Goal: Information Seeking & Learning: Learn about a topic

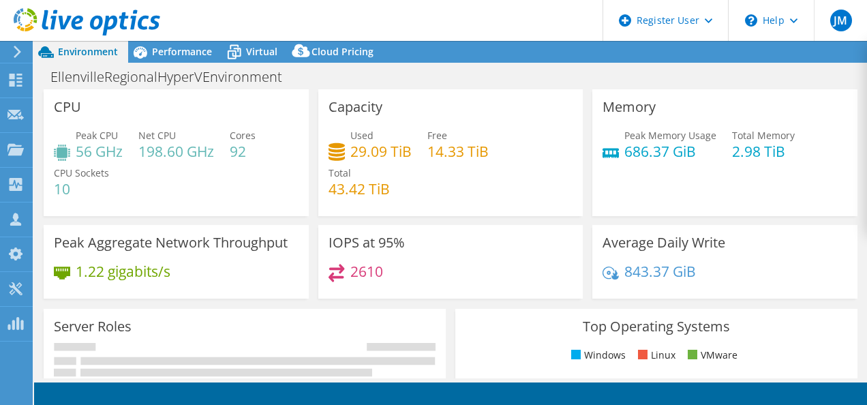
select select "USD"
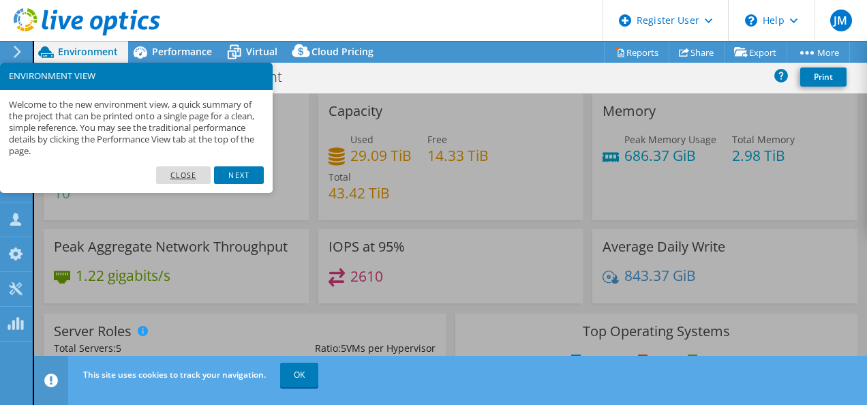
click at [174, 172] on link "Close" at bounding box center [183, 175] width 55 height 18
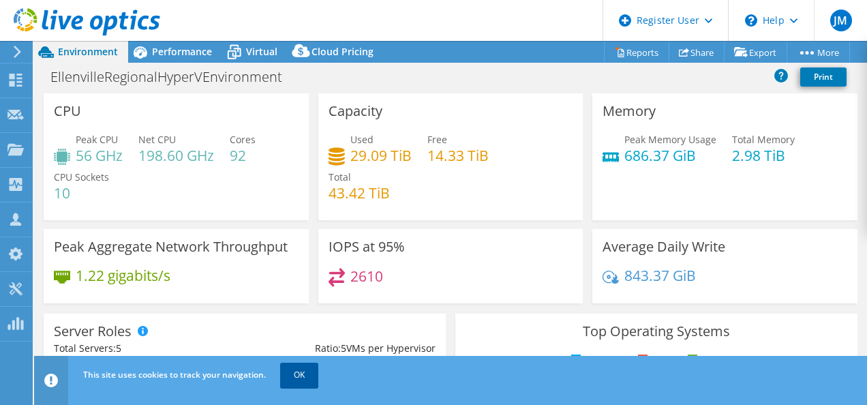
click at [296, 371] on link "OK" at bounding box center [299, 374] width 38 height 25
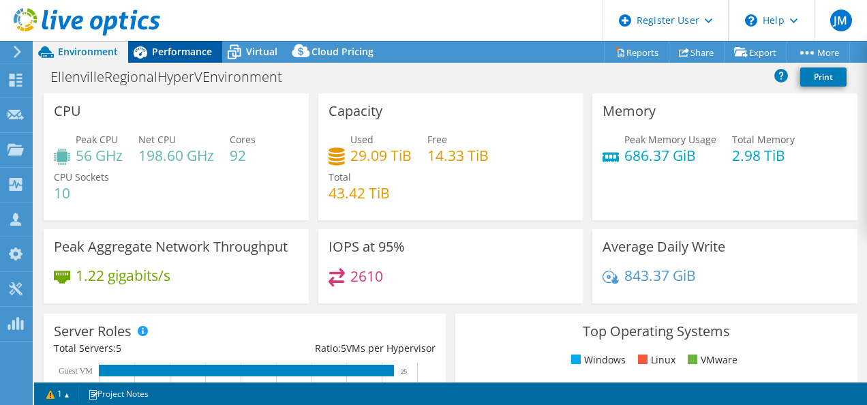
click at [167, 53] on span "Performance" at bounding box center [182, 51] width 60 height 13
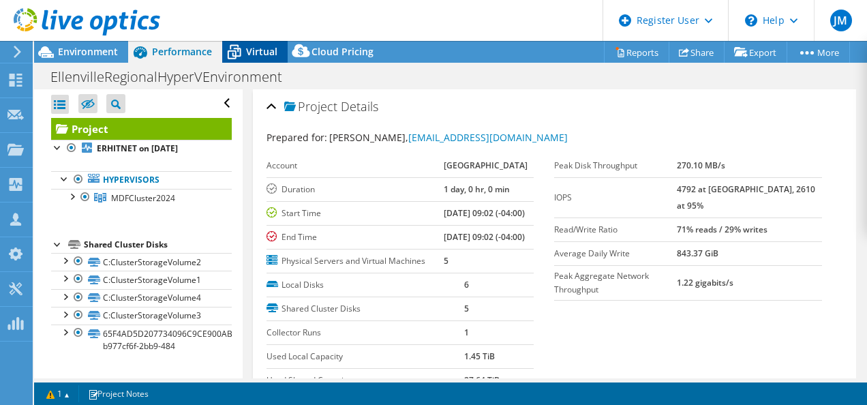
click at [244, 52] on icon at bounding box center [234, 52] width 24 height 24
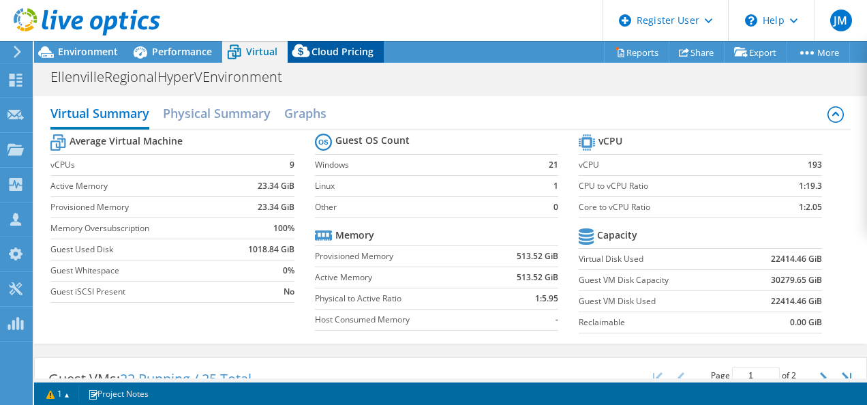
click at [308, 49] on icon at bounding box center [301, 53] width 27 height 27
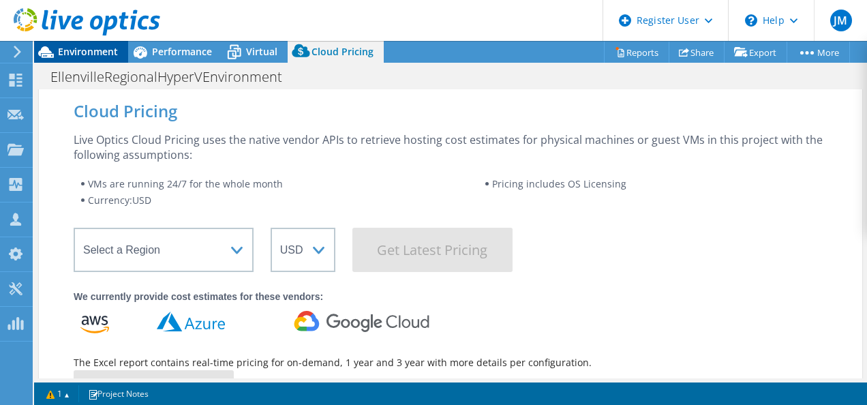
click at [113, 59] on div "Environment" at bounding box center [81, 52] width 94 height 22
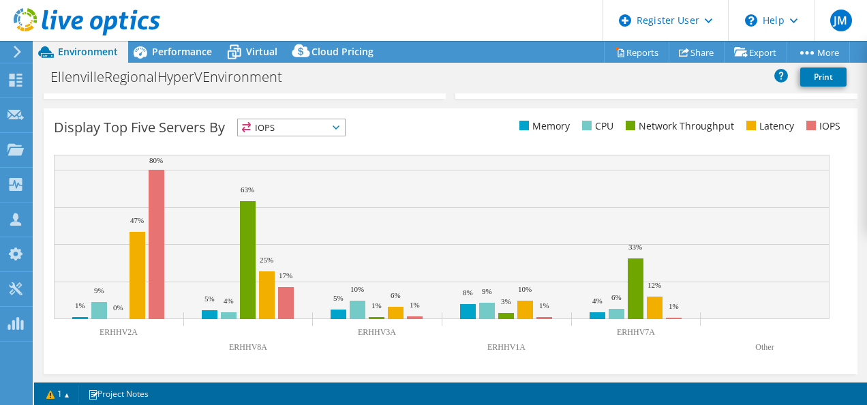
scroll to position [541, 0]
click at [341, 122] on span "IOPS" at bounding box center [291, 127] width 107 height 16
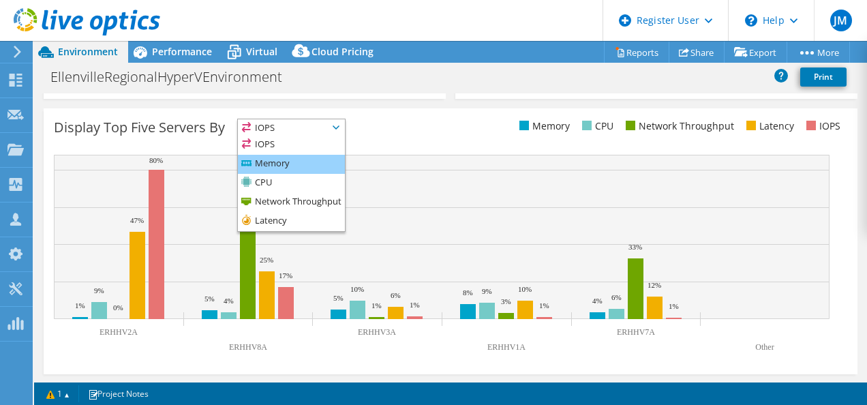
click at [337, 158] on li "Memory" at bounding box center [291, 164] width 107 height 19
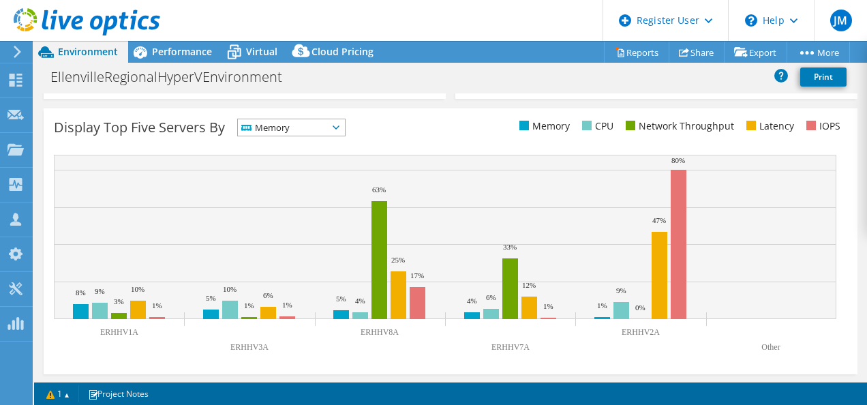
click at [345, 124] on span "Memory" at bounding box center [291, 127] width 107 height 16
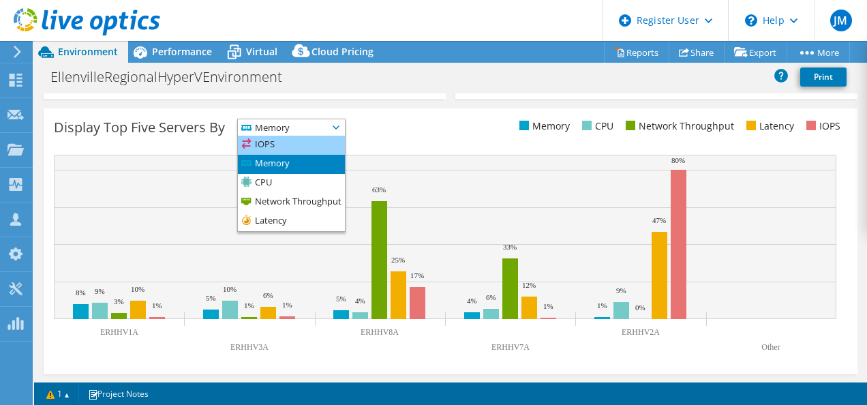
click at [316, 143] on li "IOPS" at bounding box center [291, 145] width 107 height 19
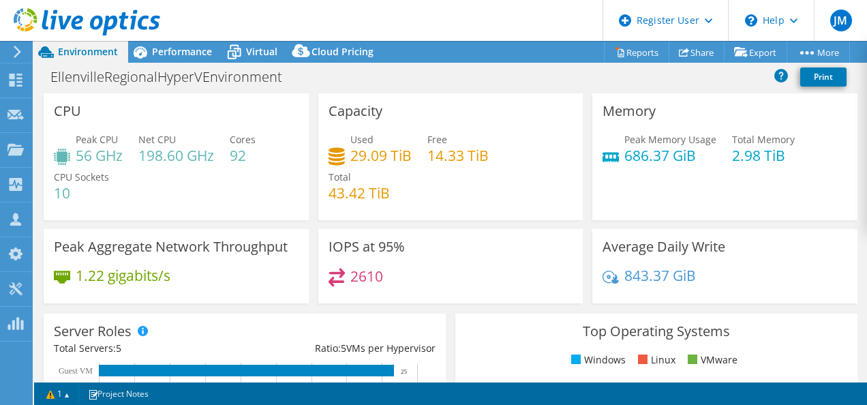
scroll to position [0, 0]
